Goal: Check status: Check status

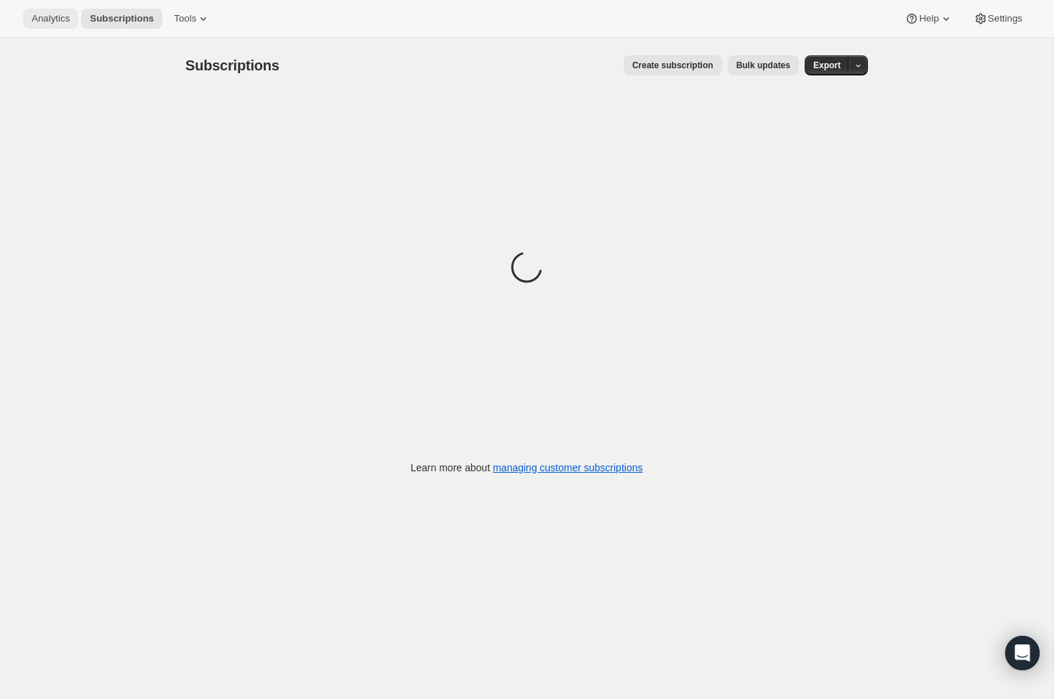
click at [61, 12] on button "Analytics" at bounding box center [50, 19] width 55 height 20
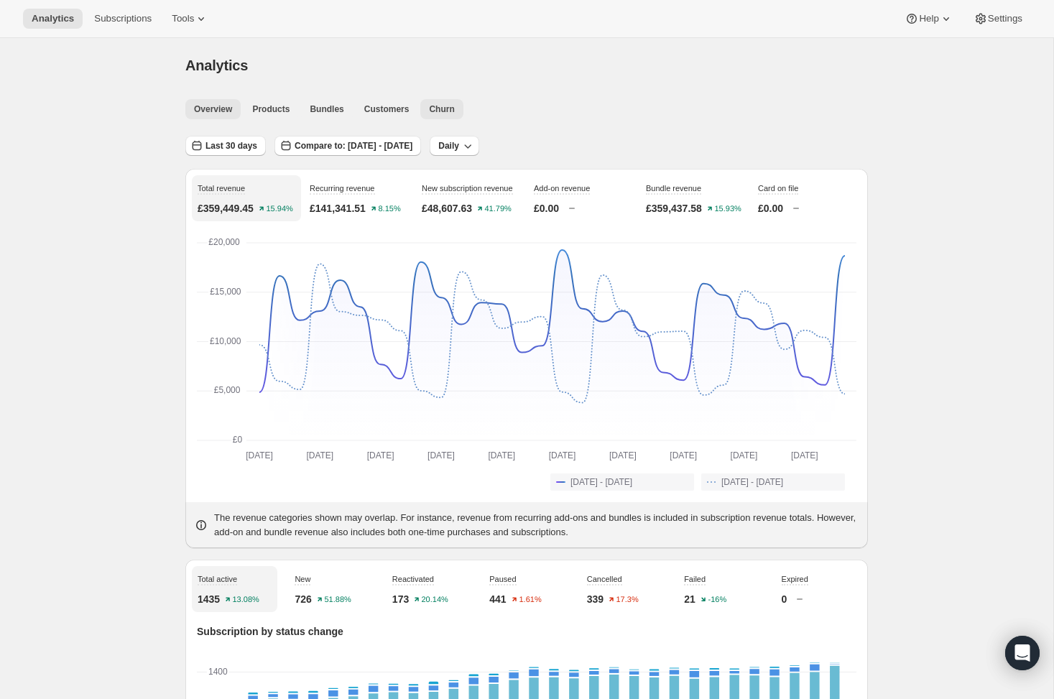
click at [441, 106] on span "Churn" at bounding box center [441, 110] width 25 height 12
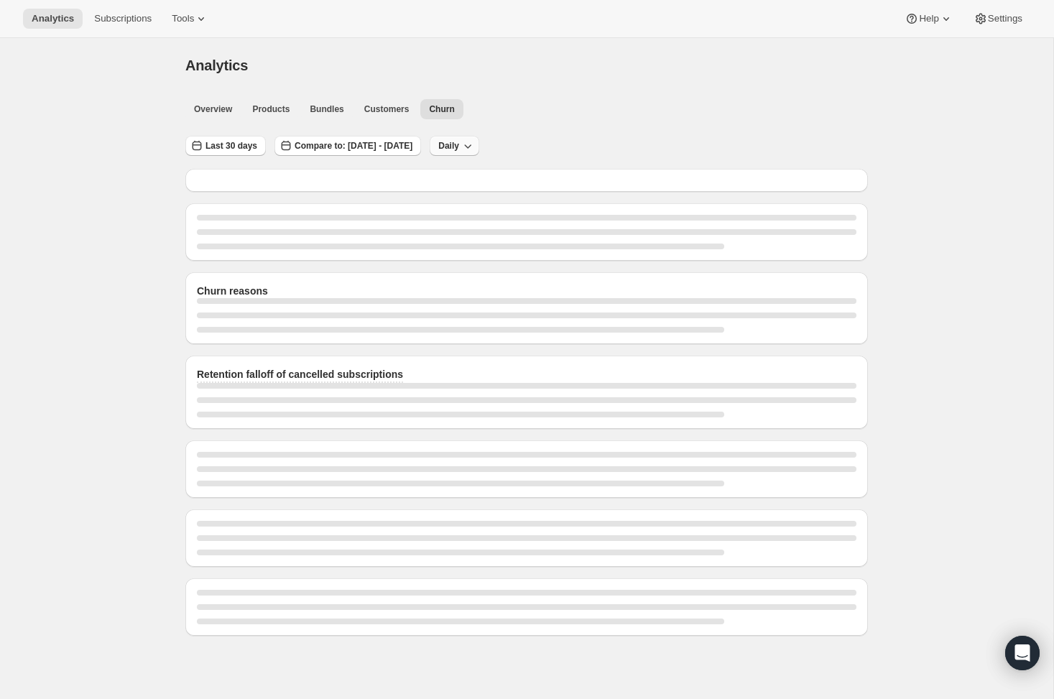
click at [475, 147] on icon "button" at bounding box center [468, 146] width 14 height 14
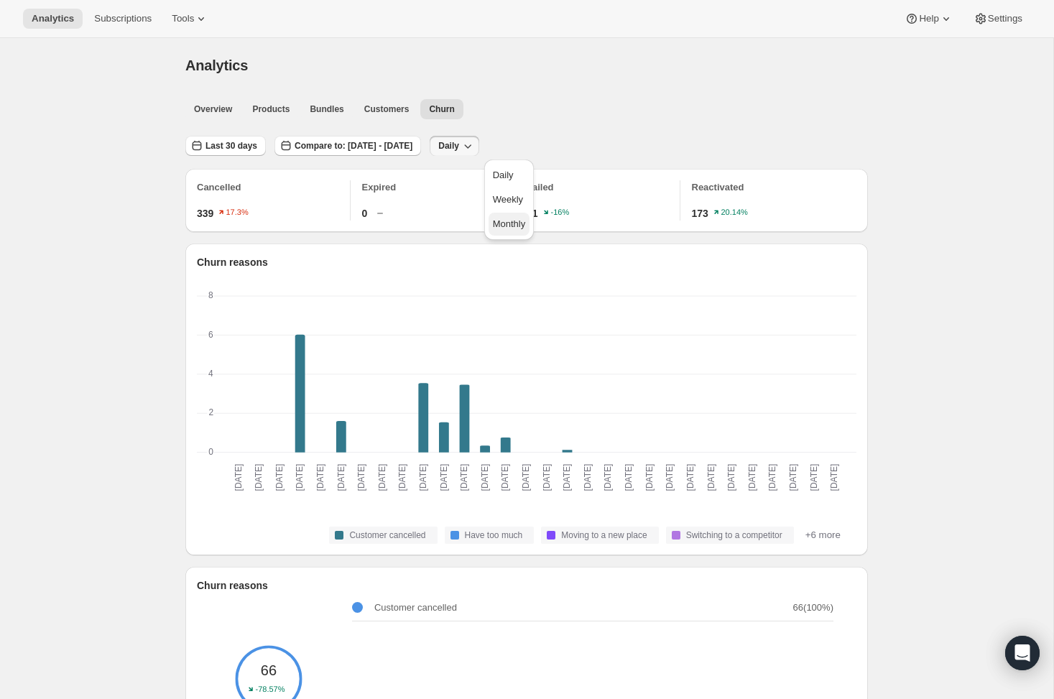
click at [510, 221] on span "Monthly" at bounding box center [509, 224] width 33 height 11
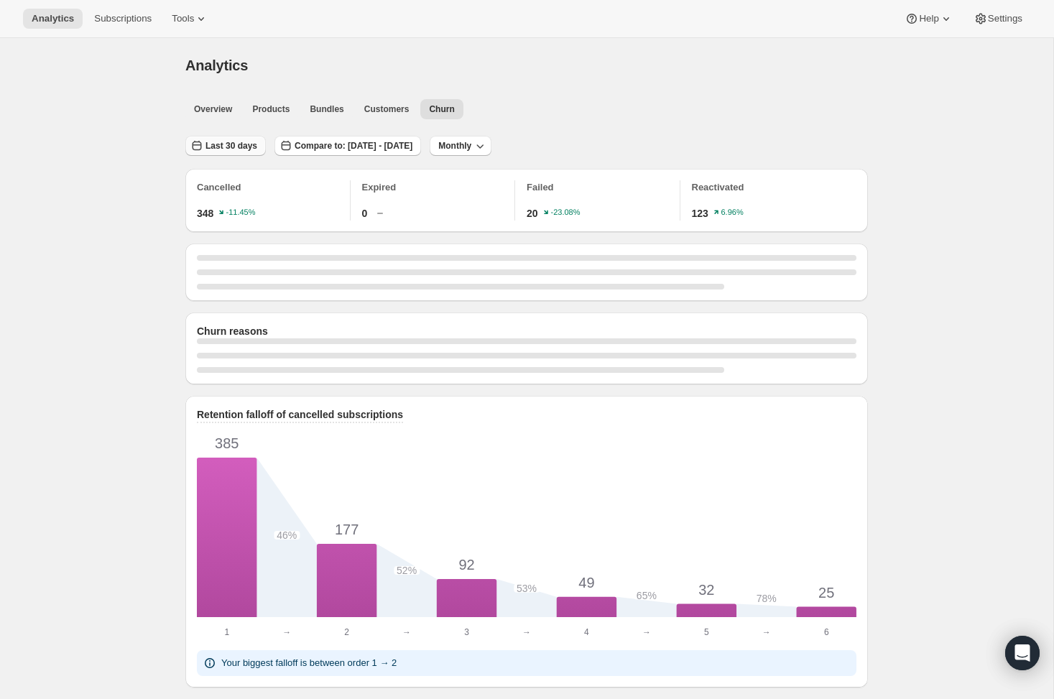
click at [222, 145] on span "Last 30 days" at bounding box center [232, 146] width 52 height 12
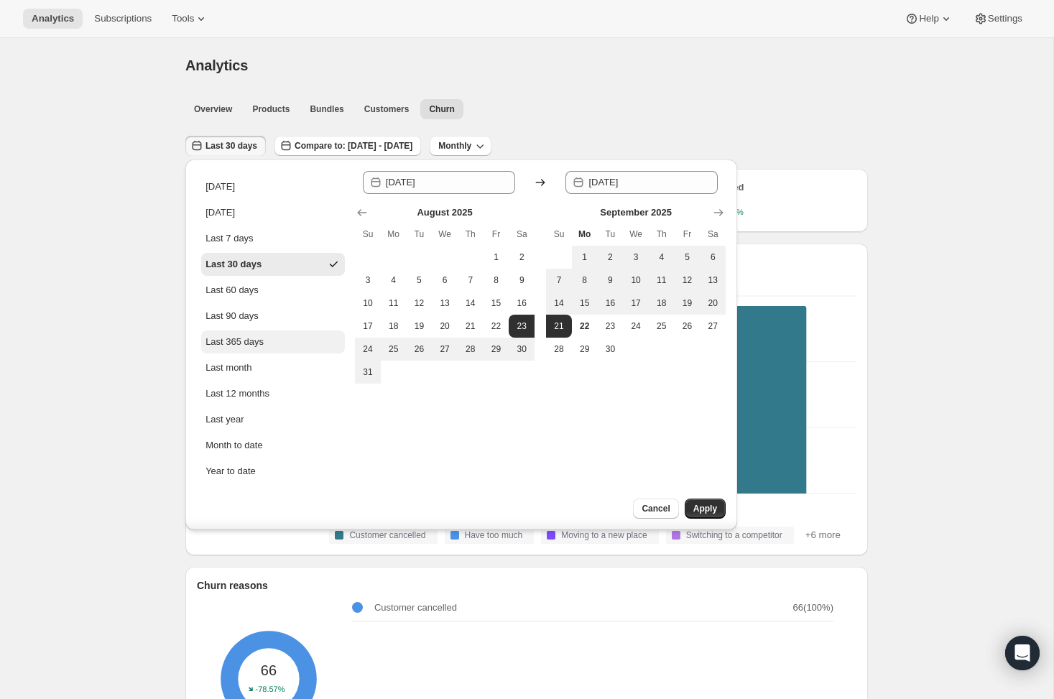
click at [260, 333] on button "Last 365 days" at bounding box center [273, 342] width 144 height 23
type input "2024-09-22"
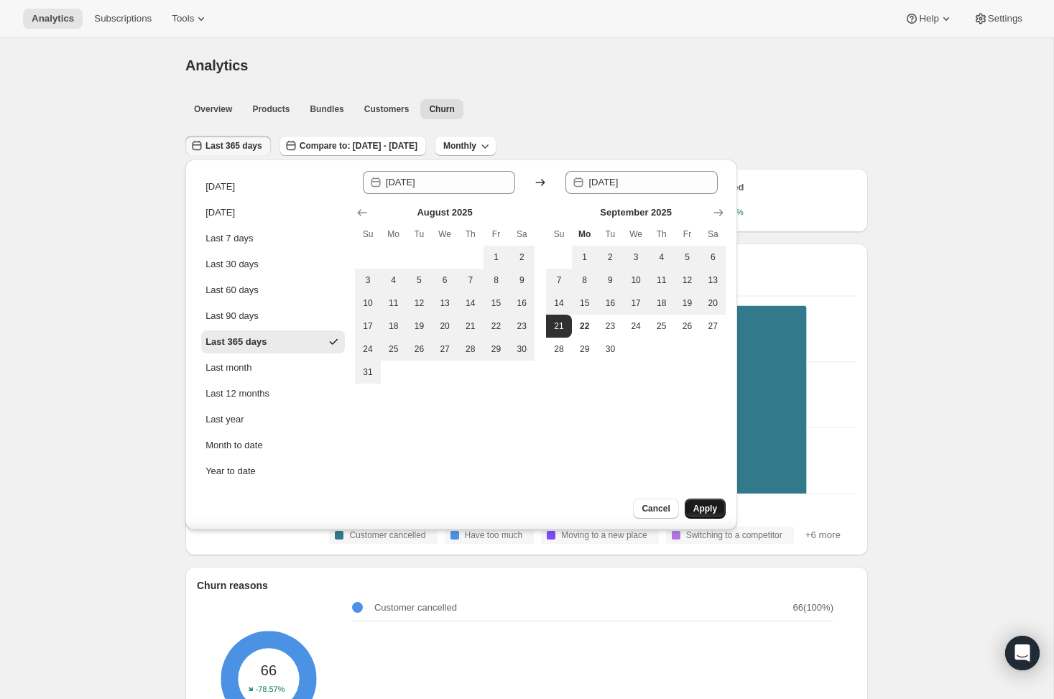
click at [702, 508] on span "Apply" at bounding box center [706, 509] width 24 height 12
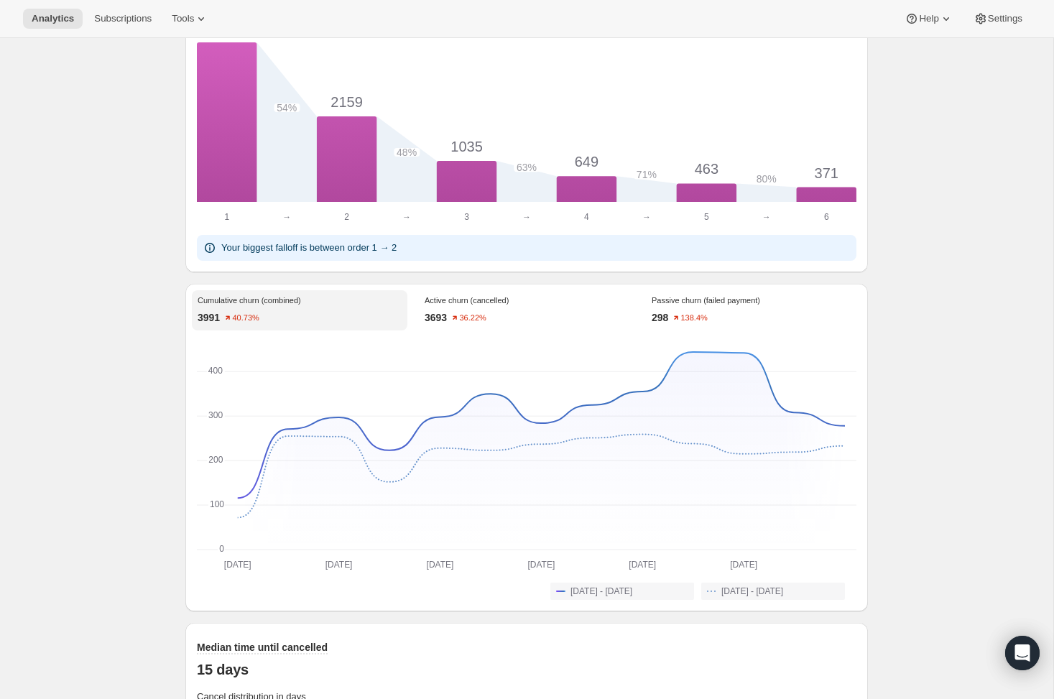
scroll to position [811, 0]
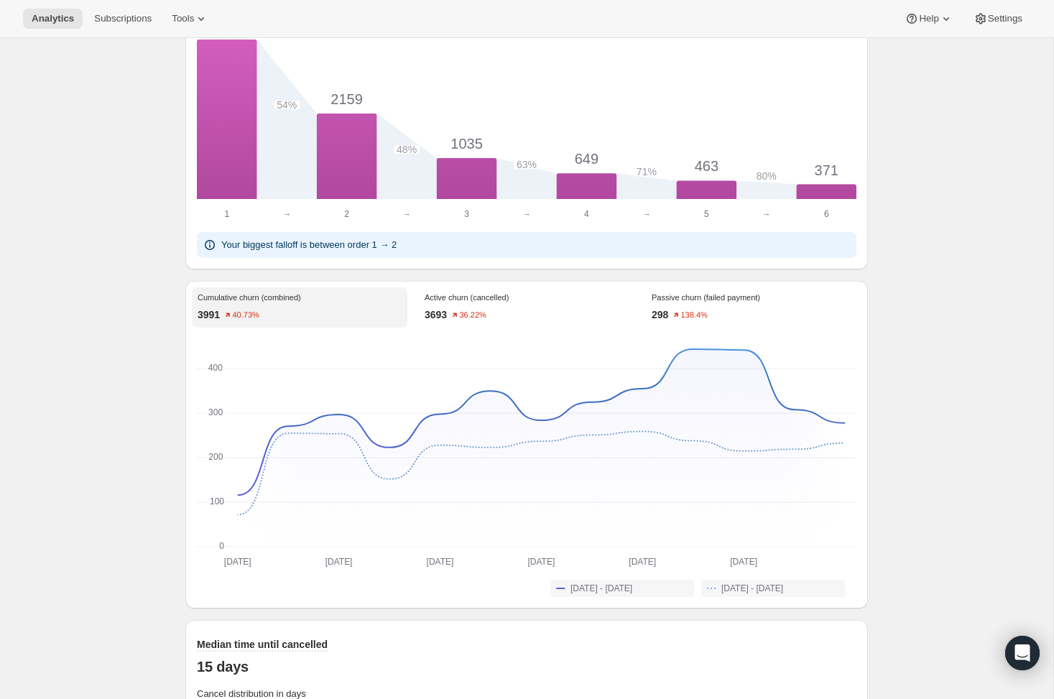
click at [526, 302] on div "Active churn (cancelled) 3693 36.22%" at bounding box center [527, 308] width 216 height 40
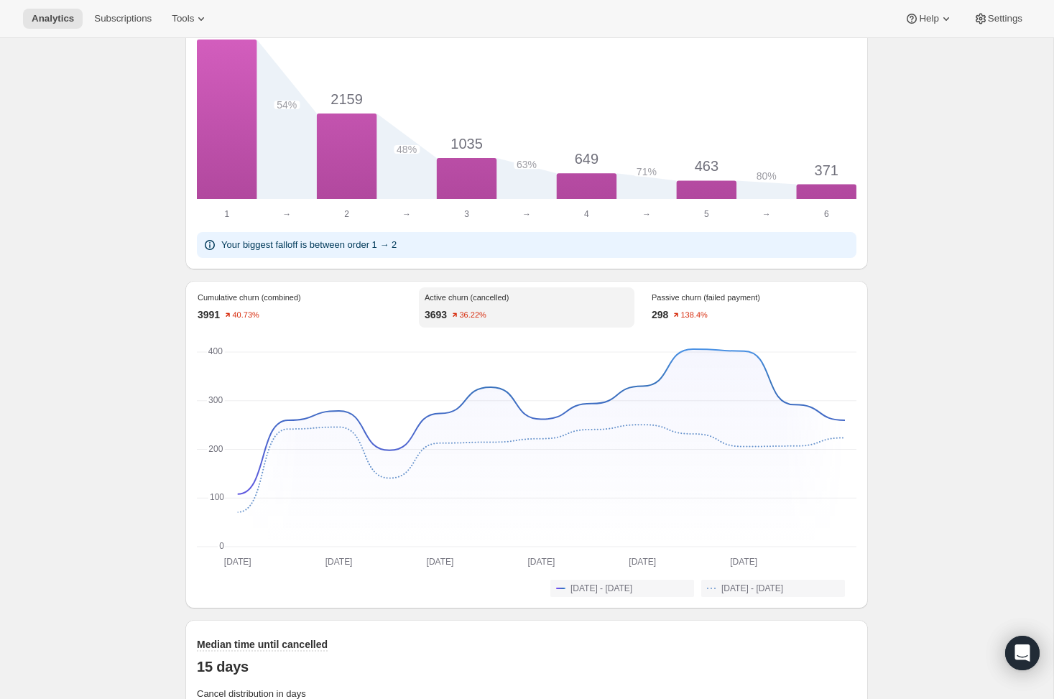
click at [668, 301] on div "Passive churn (failed payment) 298 138.4%" at bounding box center [754, 308] width 216 height 40
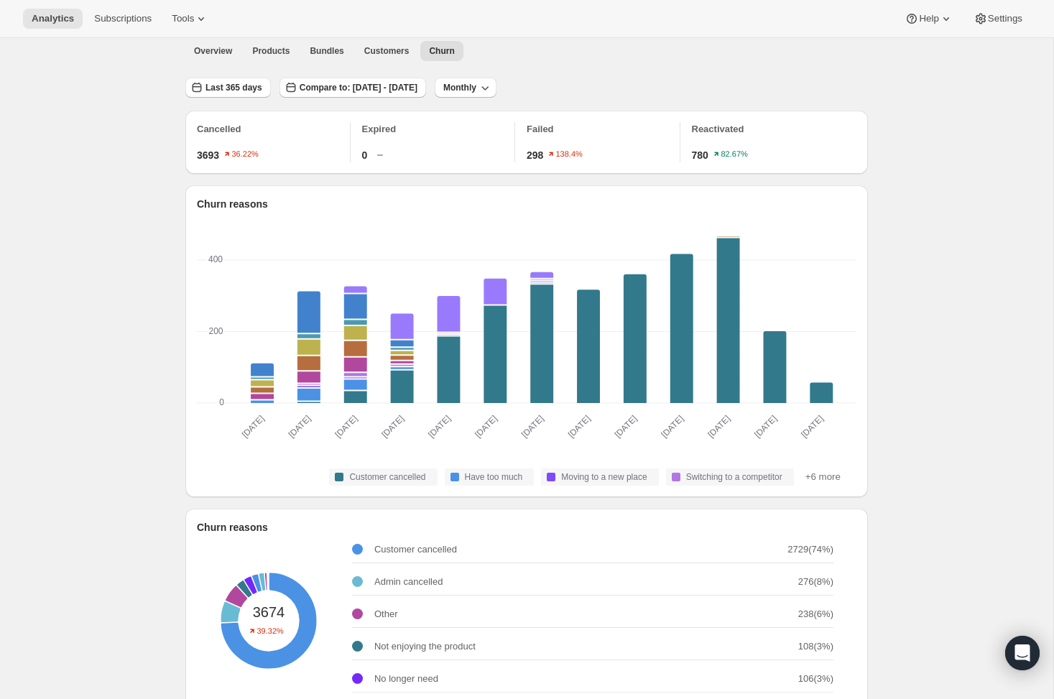
scroll to position [0, 0]
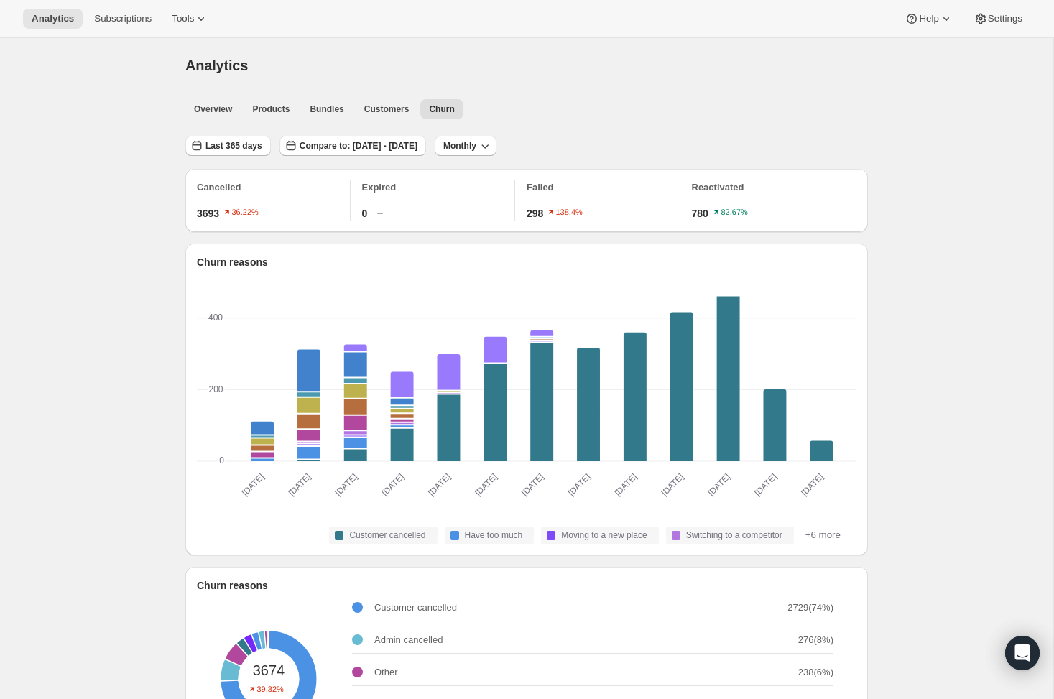
click at [210, 109] on span "Overview" at bounding box center [213, 110] width 38 height 12
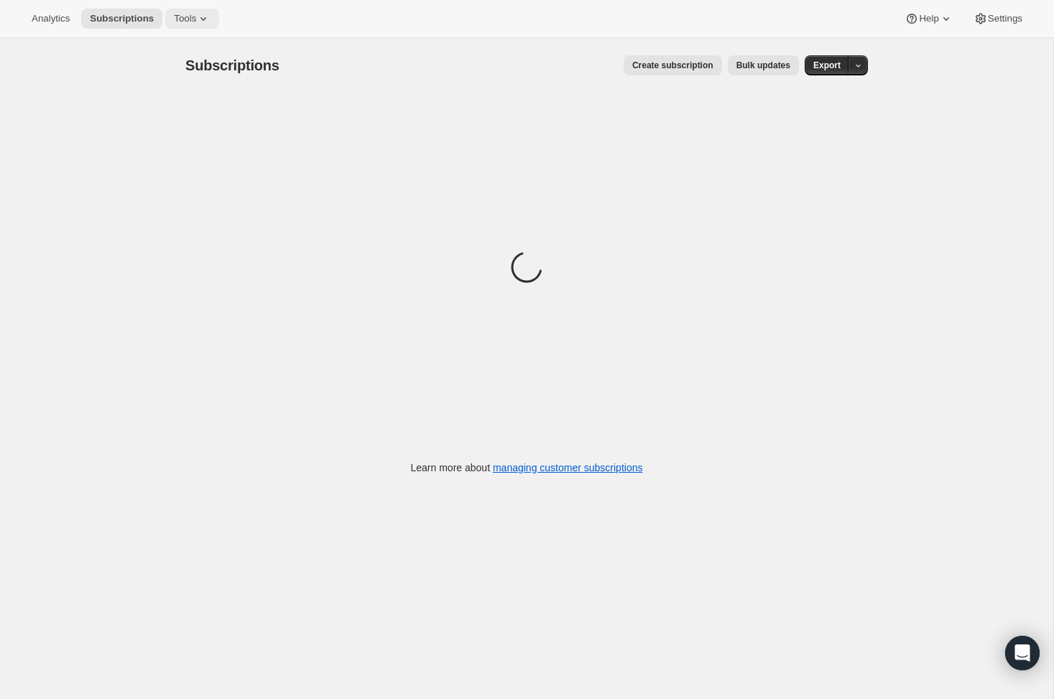
click at [211, 10] on button "Tools" at bounding box center [192, 19] width 54 height 20
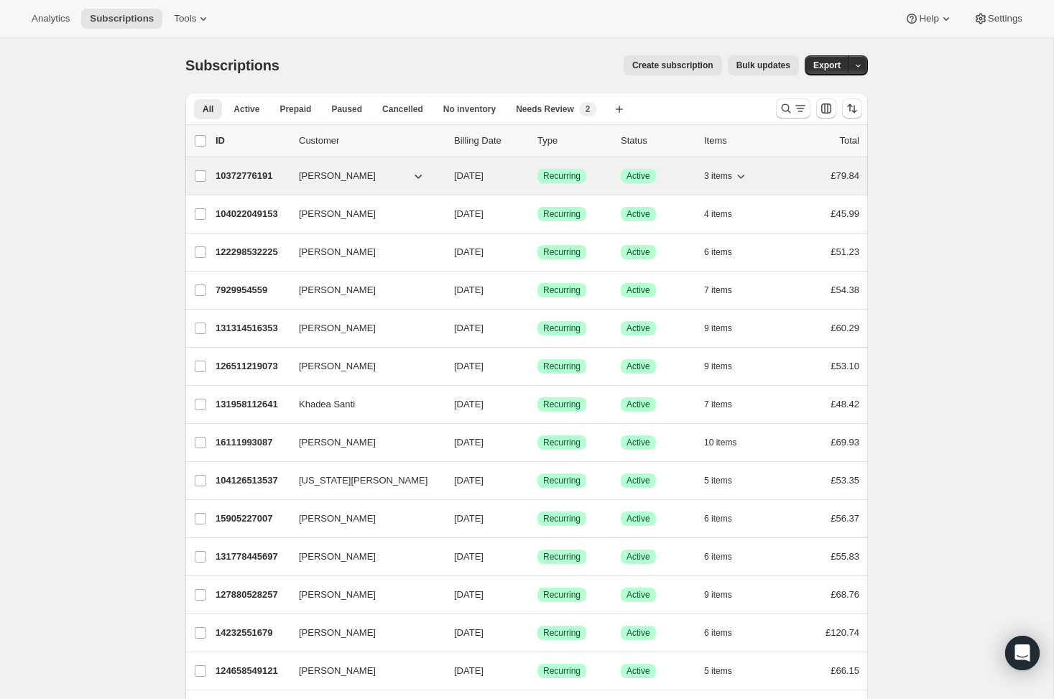
click at [259, 181] on p "10372776191" at bounding box center [252, 176] width 72 height 14
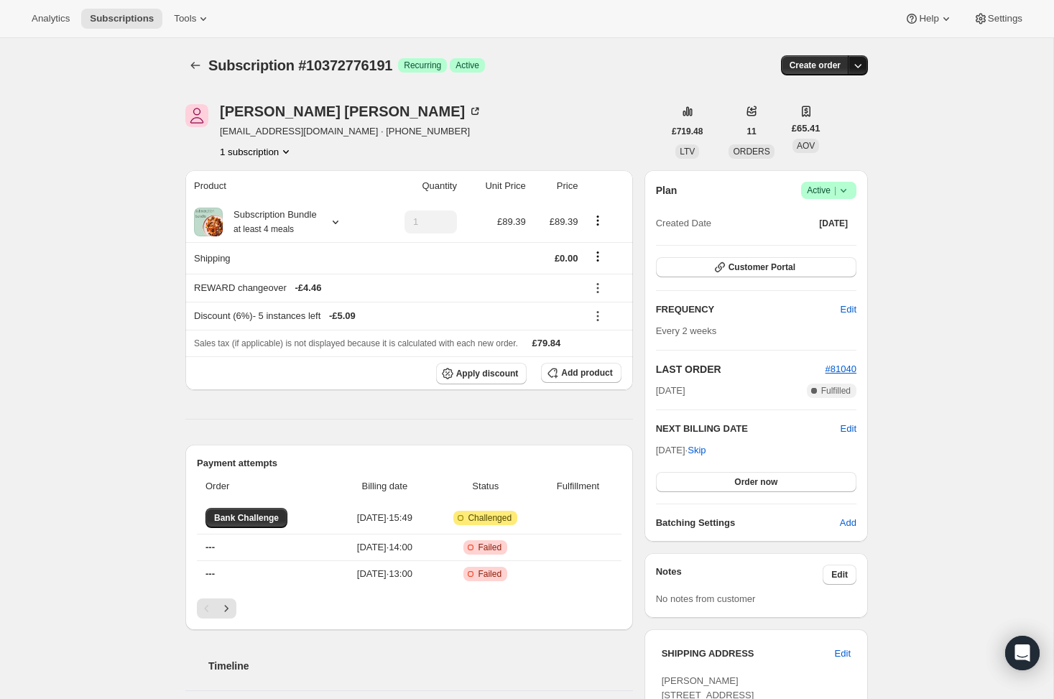
click at [860, 68] on icon "button" at bounding box center [858, 65] width 14 height 14
click at [905, 185] on div "Subscription #10372776191. This page is ready Subscription #10372776191 Success…" at bounding box center [527, 704] width 1054 height 1333
